Goal: Task Accomplishment & Management: Manage account settings

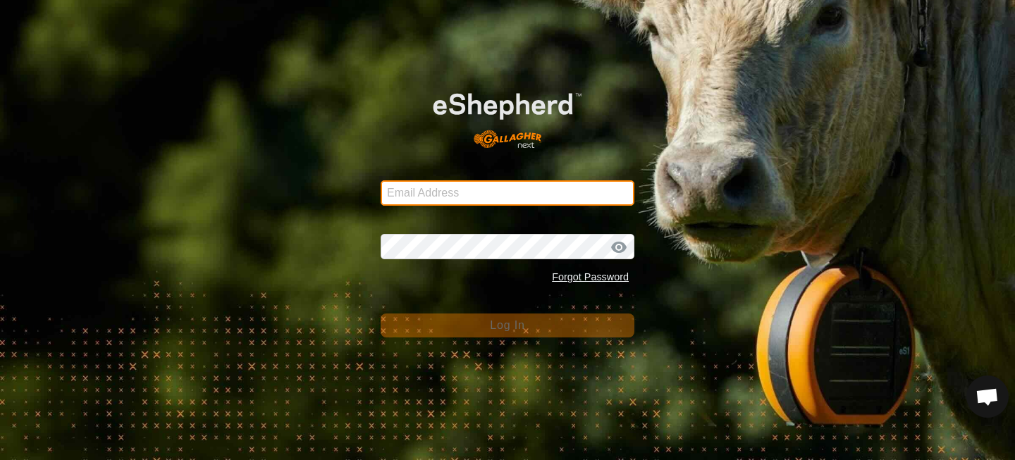
click at [539, 193] on input "Email Address" at bounding box center [508, 192] width 254 height 25
type input "[EMAIL_ADDRESS][DOMAIN_NAME]"
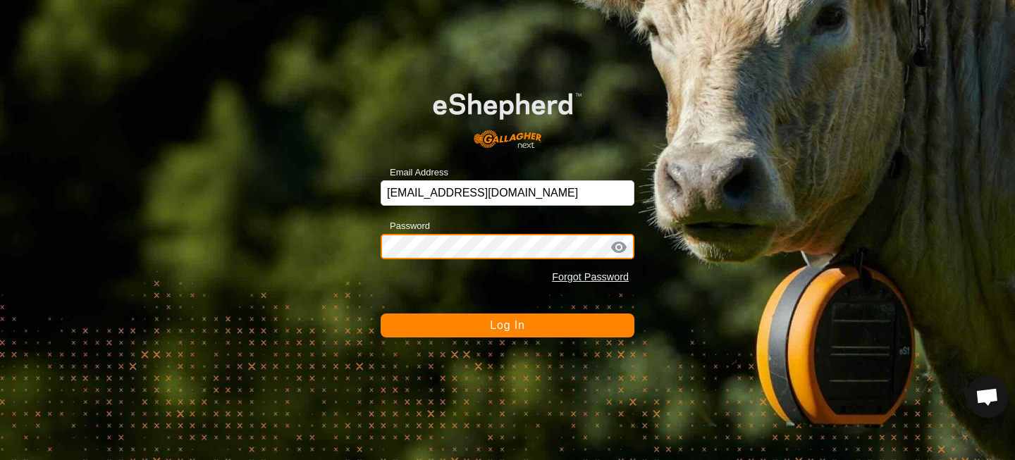
click at [381, 314] on button "Log In" at bounding box center [508, 326] width 254 height 24
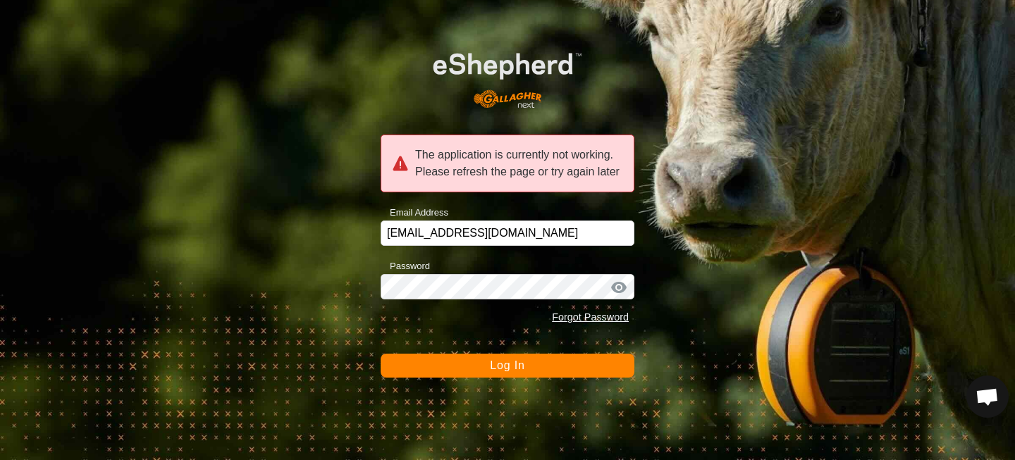
click at [522, 367] on span "Log In" at bounding box center [507, 365] width 35 height 12
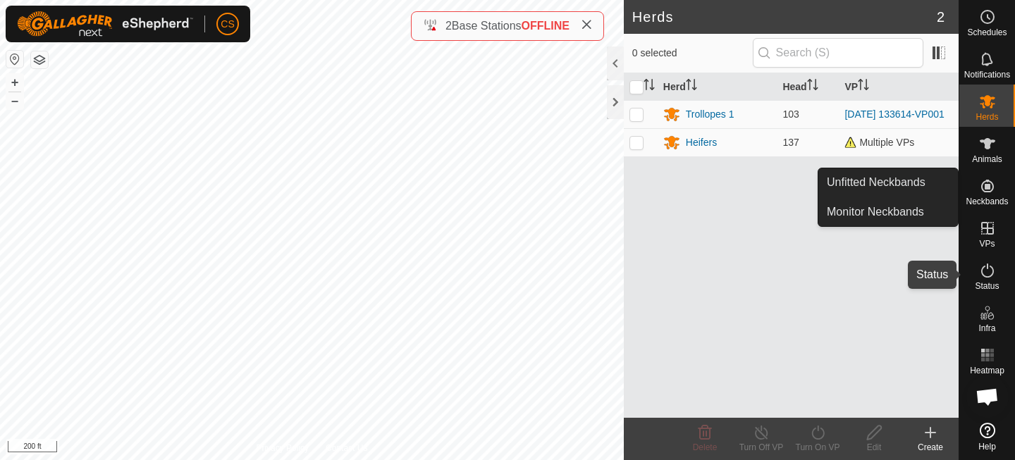
click at [992, 274] on icon at bounding box center [987, 271] width 13 height 14
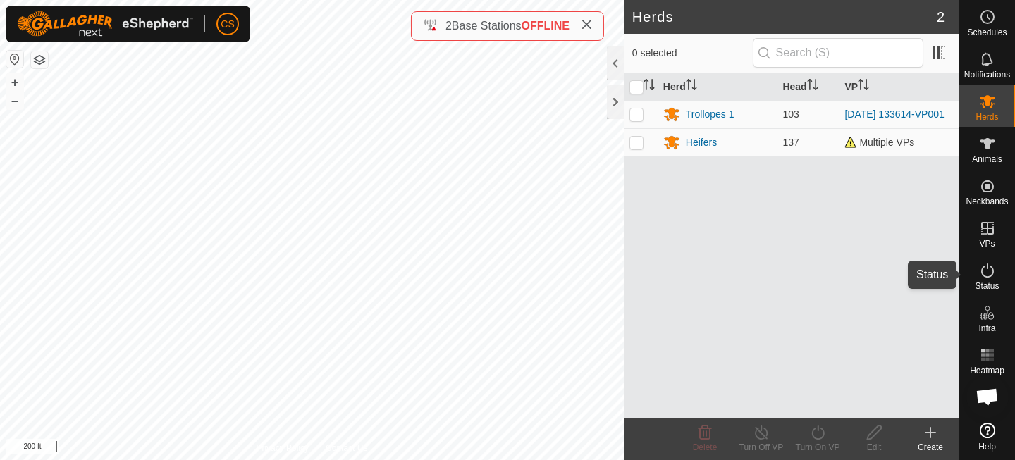
click at [985, 274] on icon at bounding box center [987, 270] width 17 height 17
